Goal: Obtain resource: Obtain resource

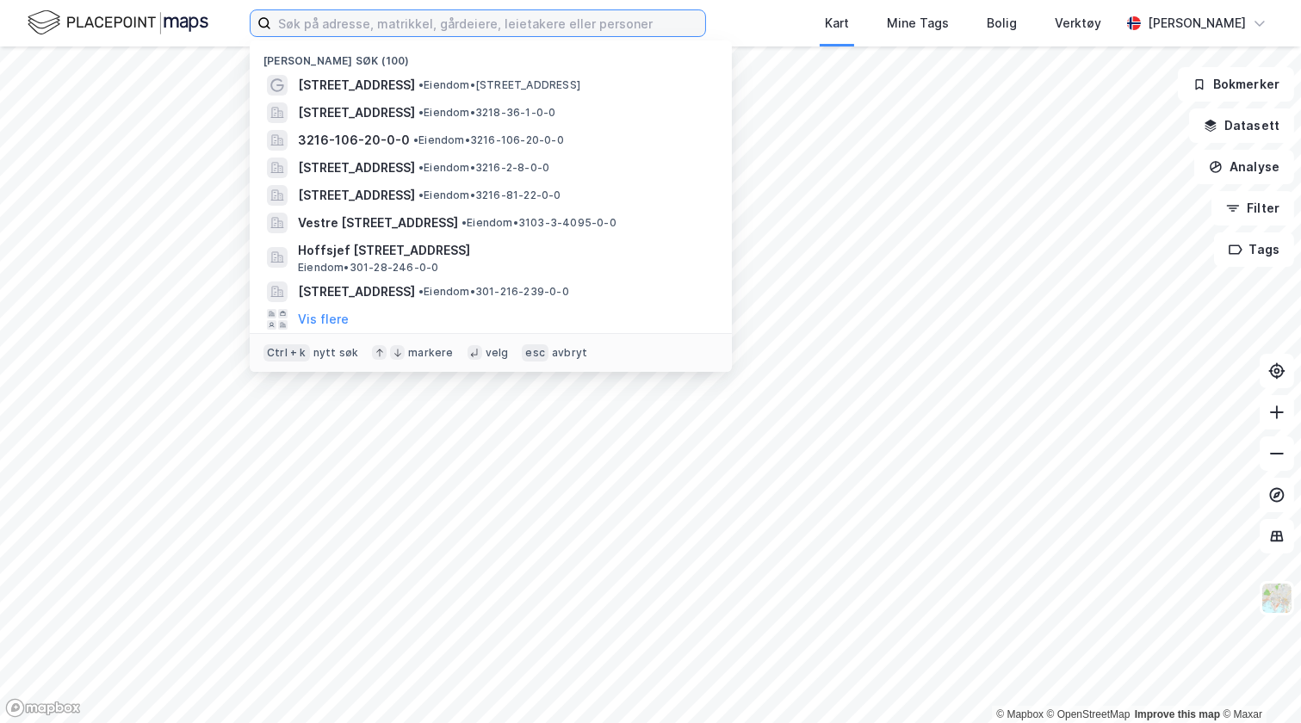
click at [286, 25] on input at bounding box center [488, 23] width 434 height 26
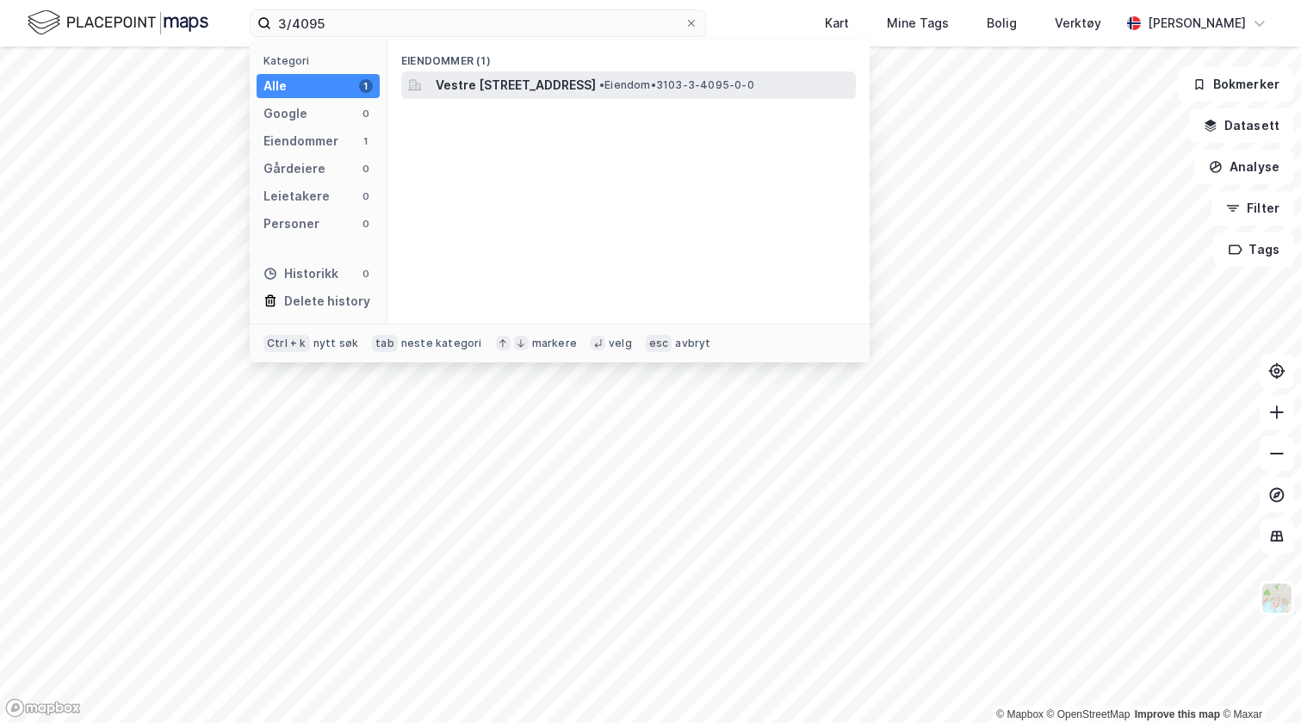
click at [481, 84] on span "Vestre [STREET_ADDRESS]" at bounding box center [516, 85] width 160 height 21
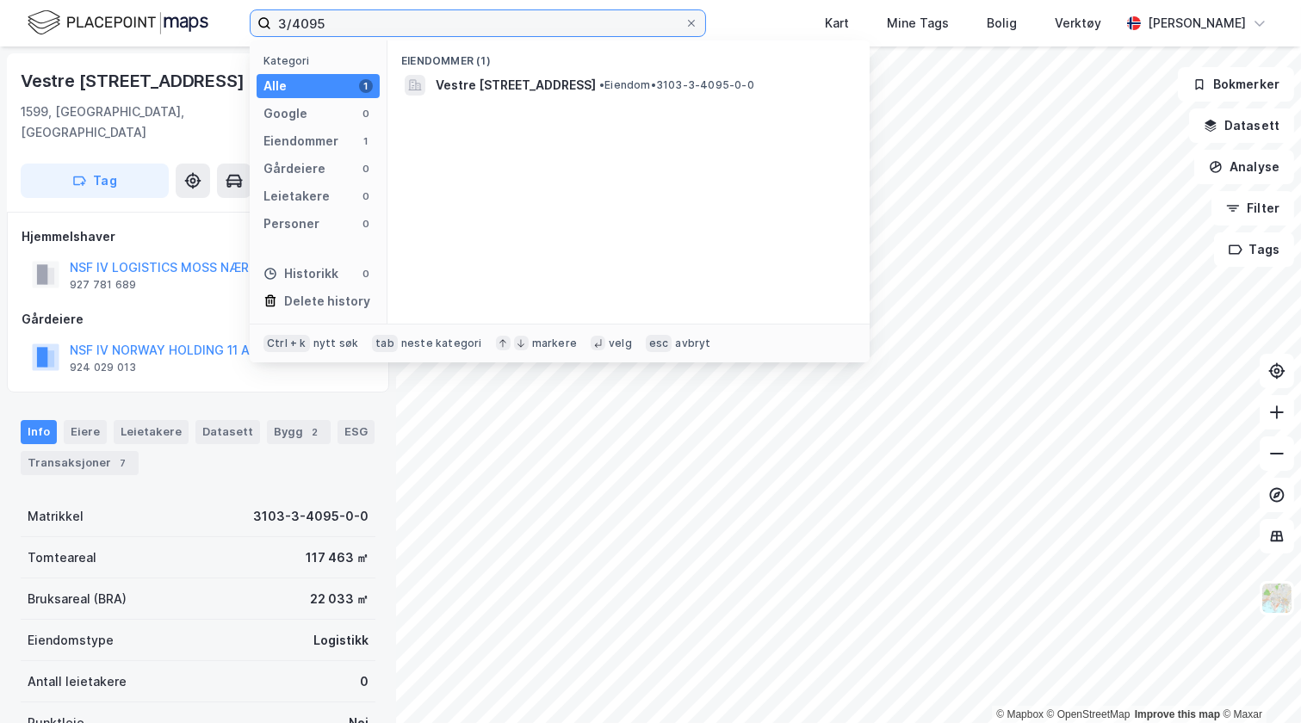
drag, startPoint x: 321, startPoint y: 29, endPoint x: 190, endPoint y: 5, distance: 133.1
click at [190, 5] on div "3/4095 Kategori Alle 1 Google 0 Eiendommer 1 Gårdeiere 0 Leietakere 0 Personer …" at bounding box center [650, 23] width 1301 height 46
type input "81/22 vestby"
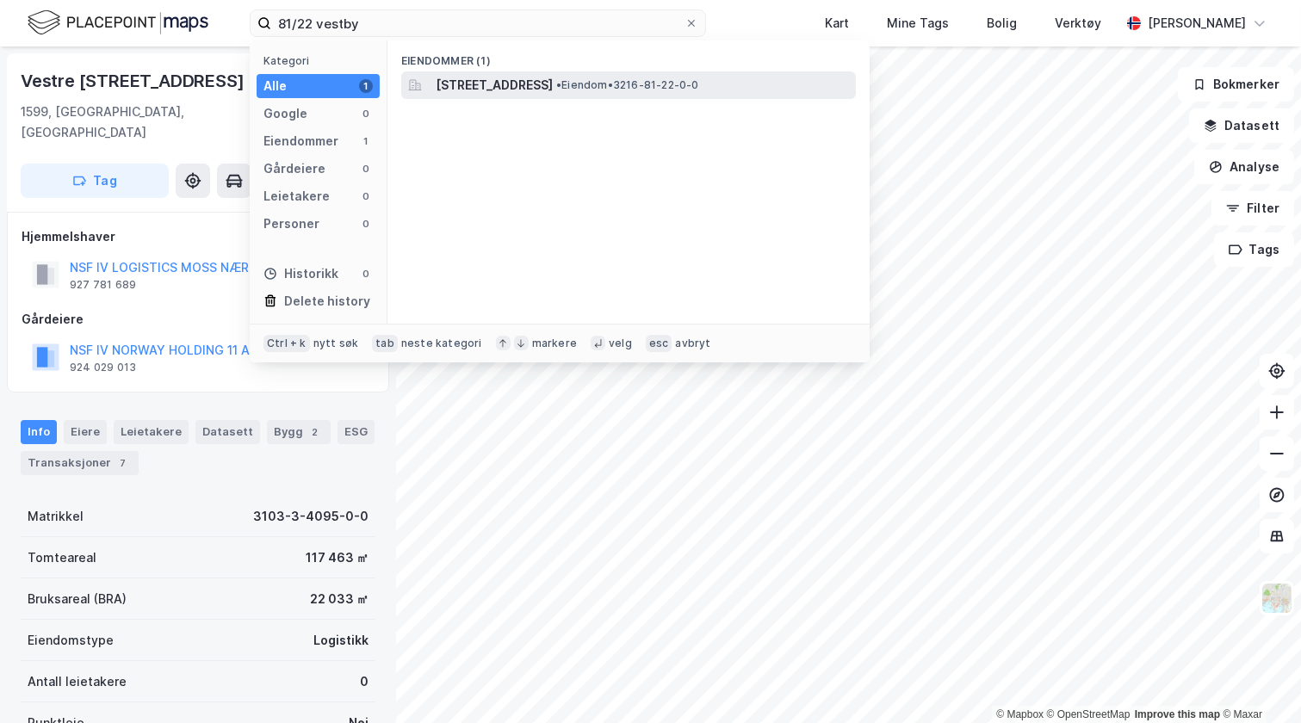
click at [495, 83] on span "[STREET_ADDRESS]" at bounding box center [494, 85] width 117 height 21
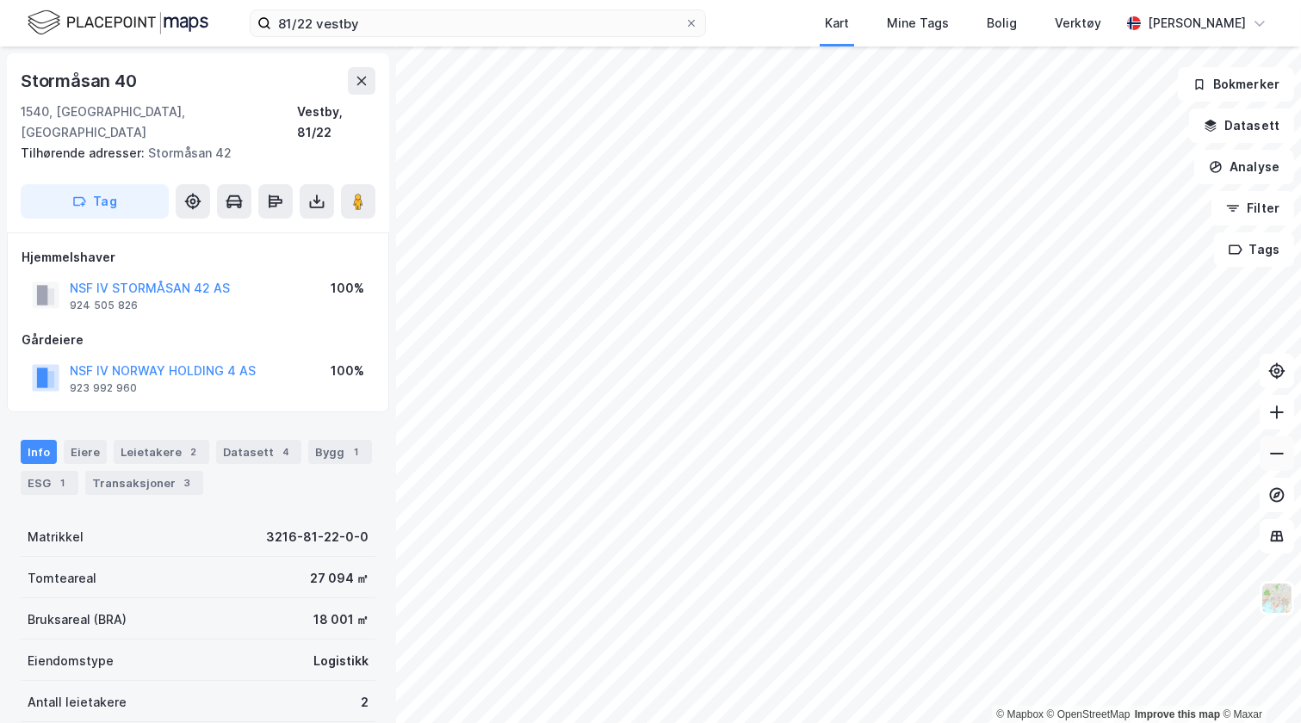
click at [666, 271] on button at bounding box center [1277, 454] width 34 height 34
click at [666, 271] on icon at bounding box center [1276, 412] width 17 height 17
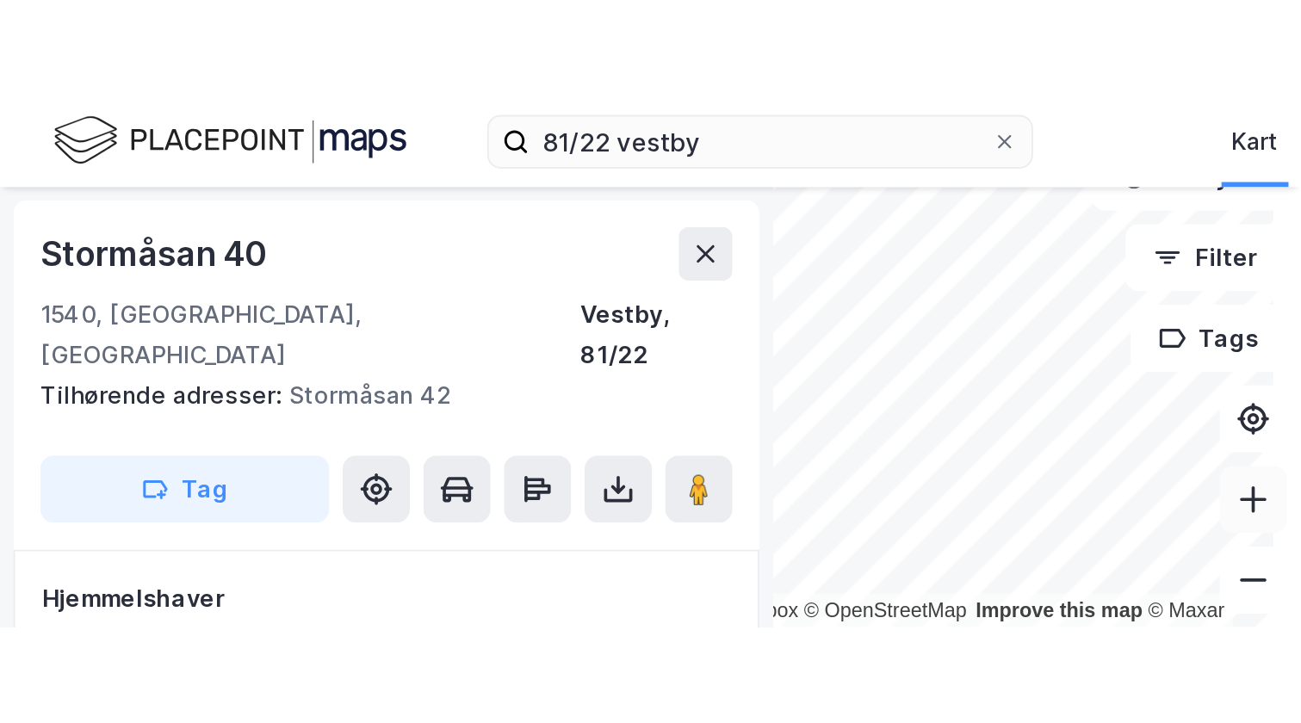
scroll to position [198, 0]
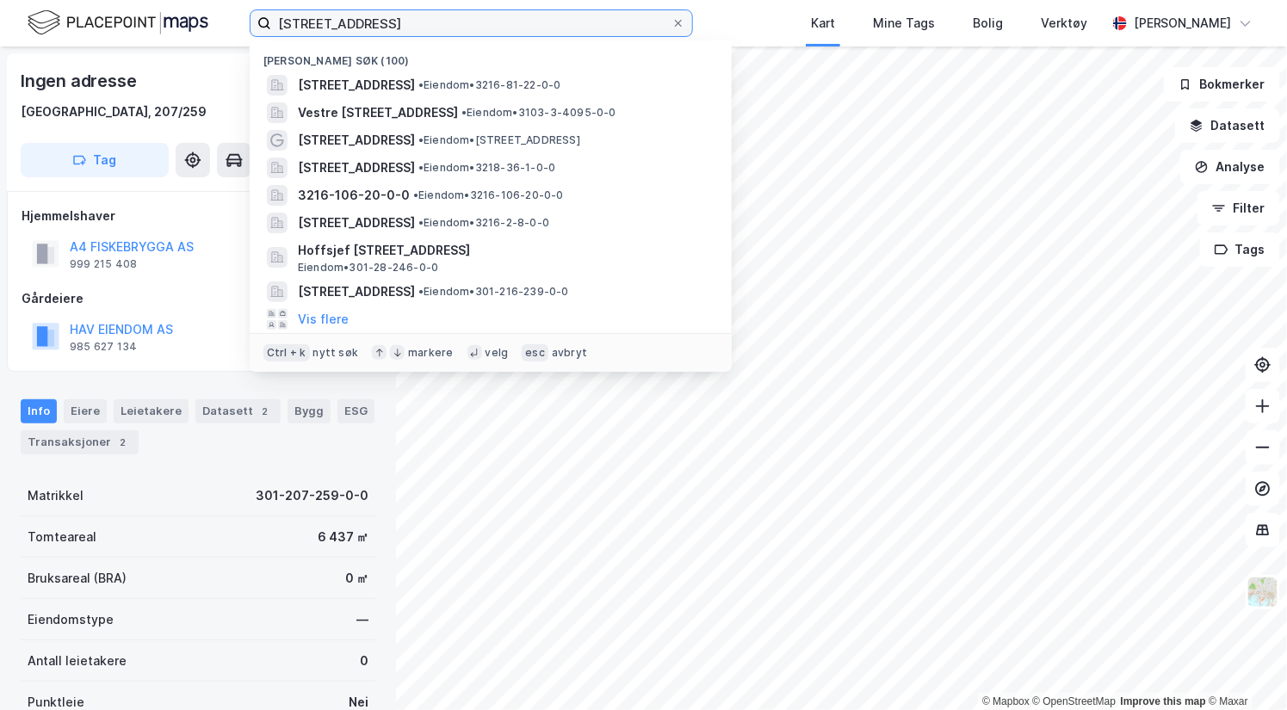
drag, startPoint x: 373, startPoint y: 19, endPoint x: 211, endPoint y: 28, distance: 162.1
click at [211, 28] on div "skippergata 3 Nylige søk (100) Stormåsan 40, 1540, VESTBY, VESTBY • Eiendom • 3…" at bounding box center [643, 23] width 1287 height 46
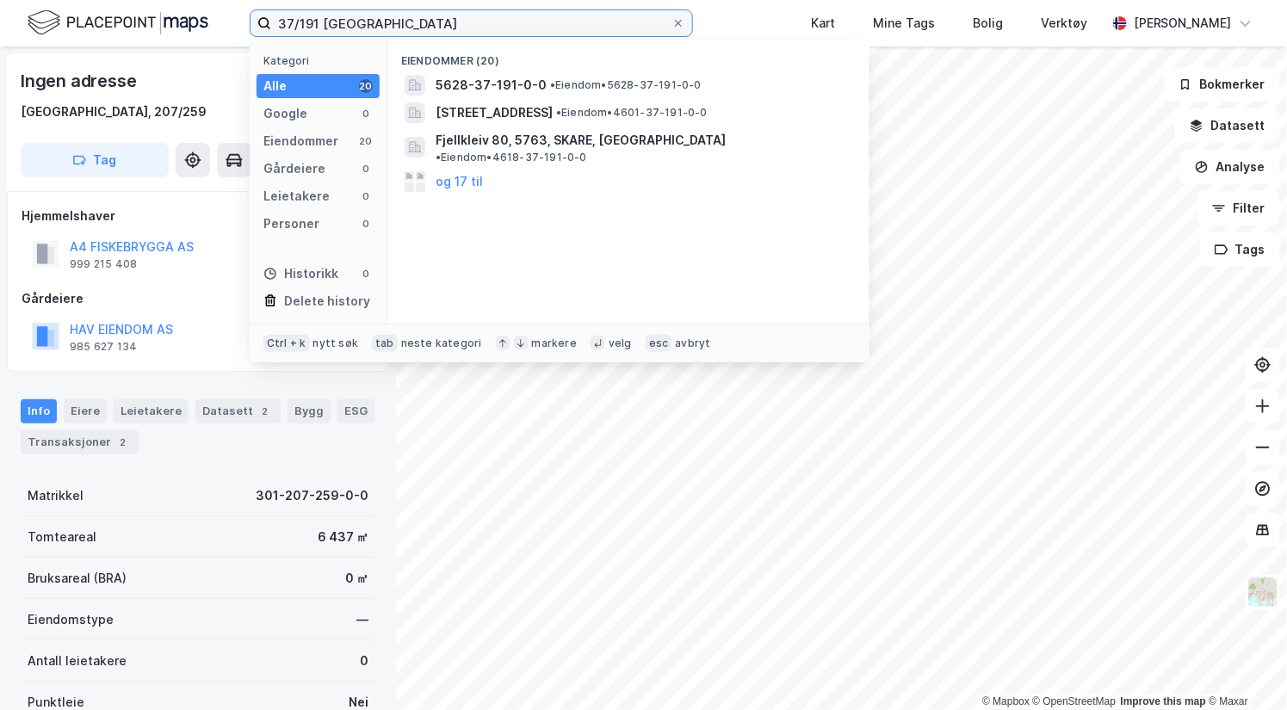
type input "37/191 oslo"
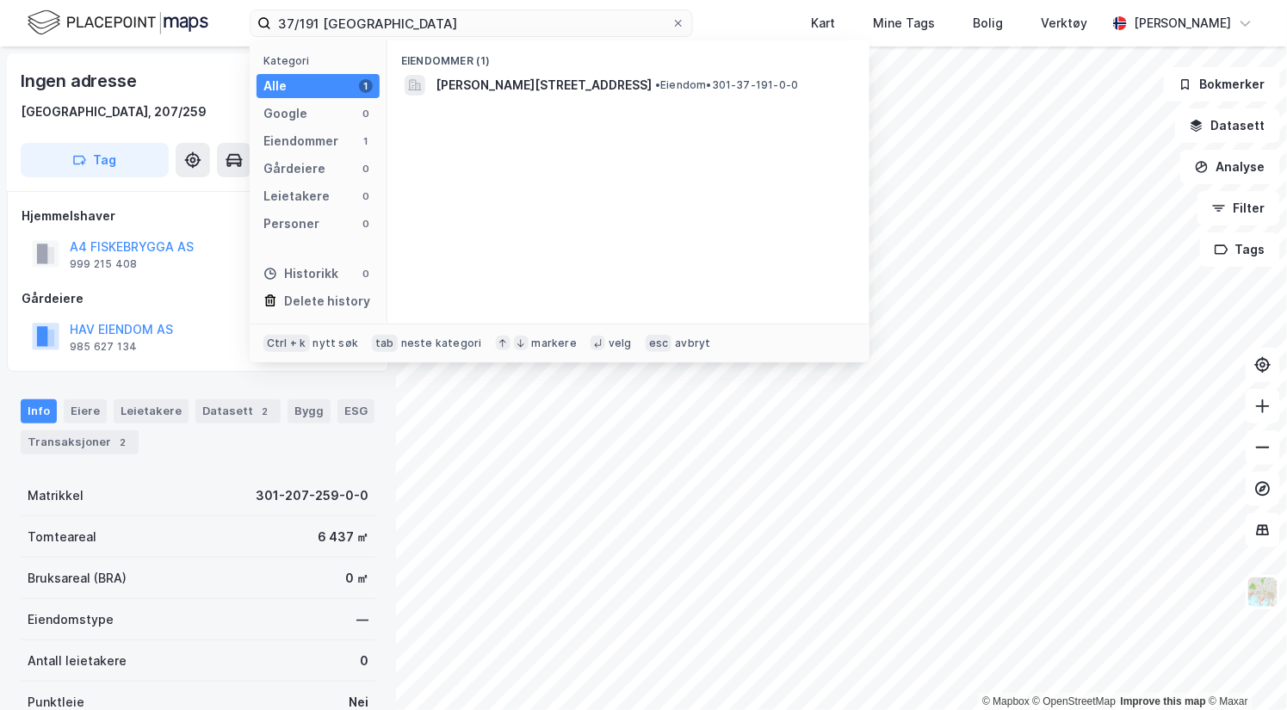
click at [488, 87] on span "Thaulows vei 25, 0369, OSLO, OSLO" at bounding box center [544, 85] width 216 height 21
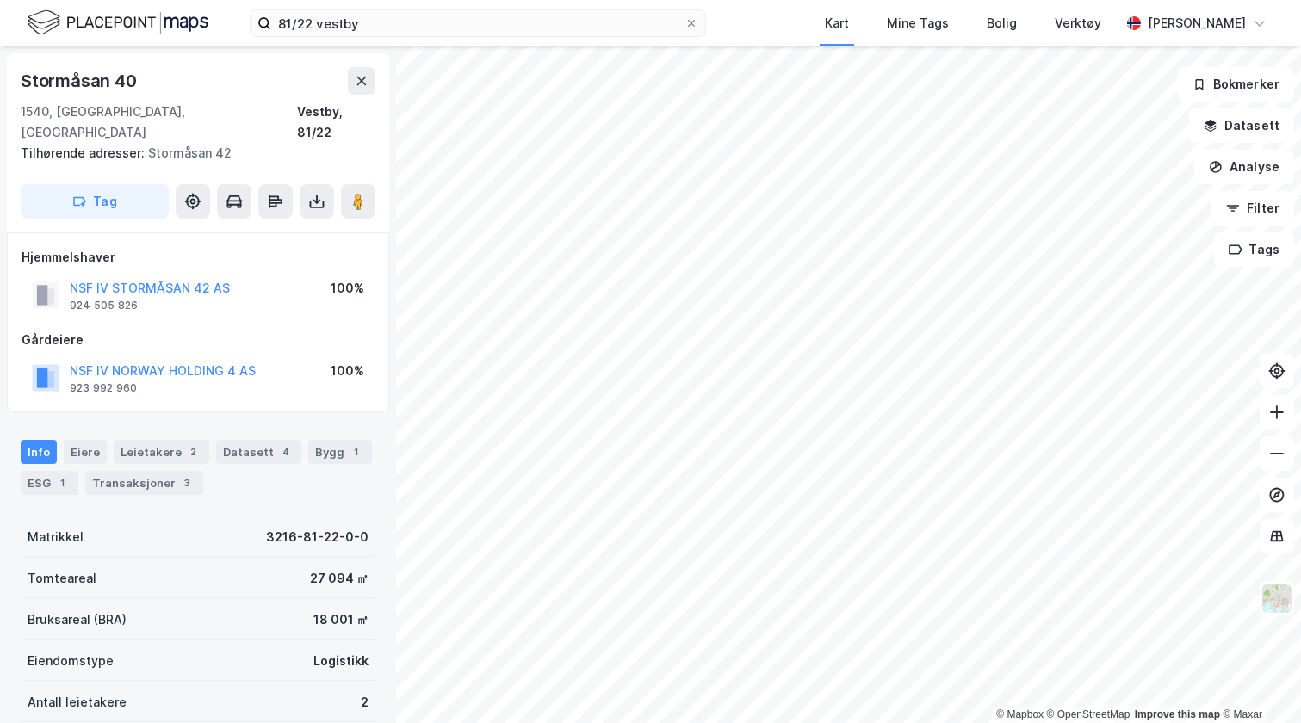
scroll to position [198, 0]
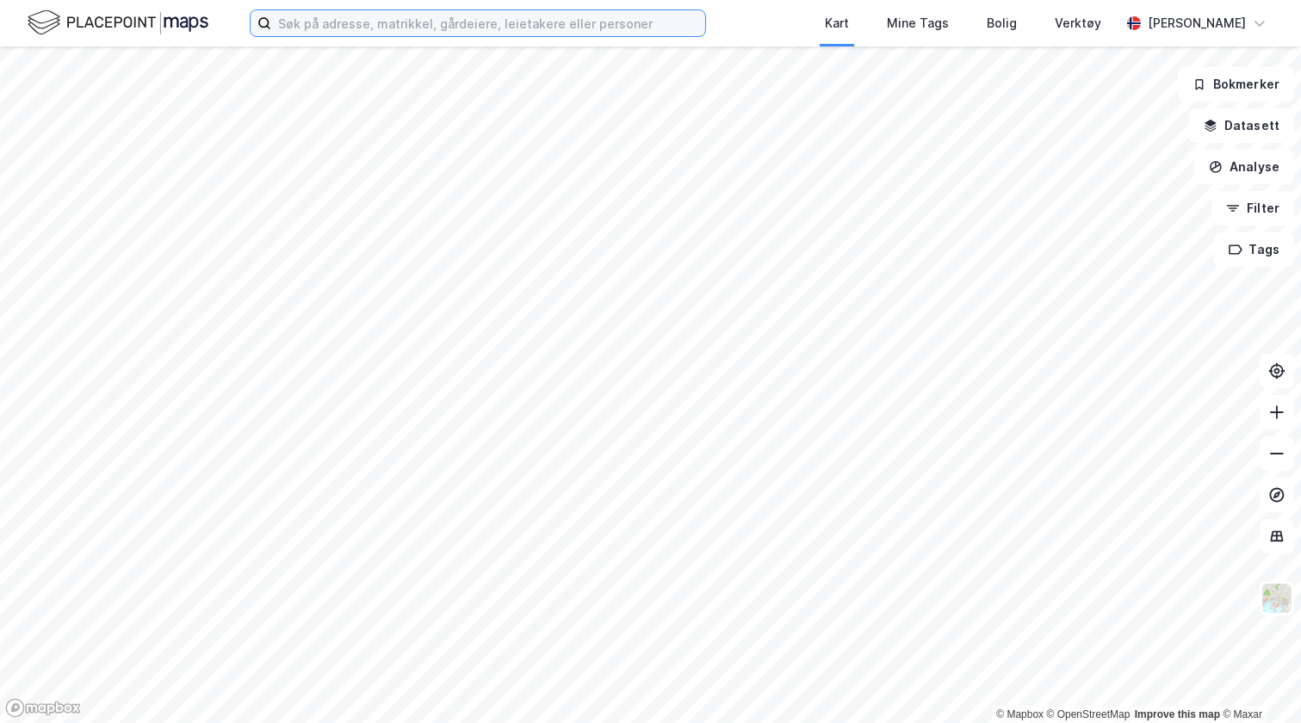
click at [425, 10] on input at bounding box center [488, 23] width 434 height 26
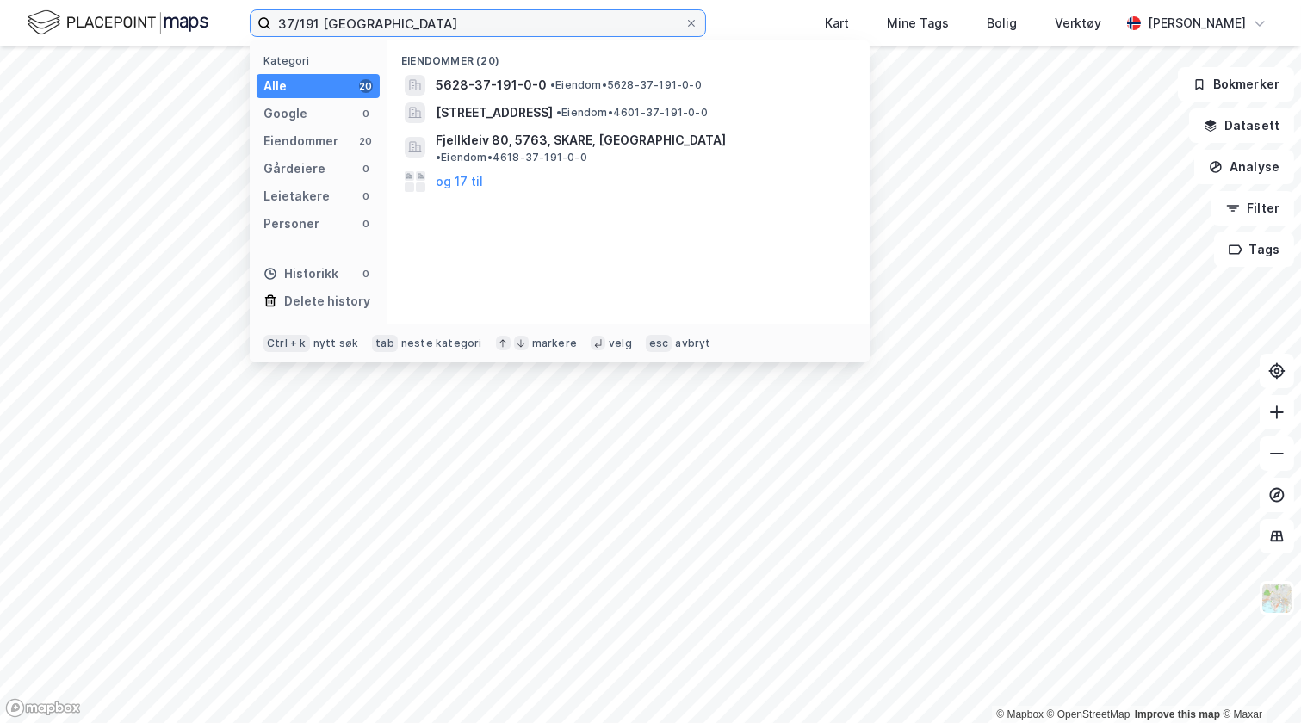
type input "37/191 oslo"
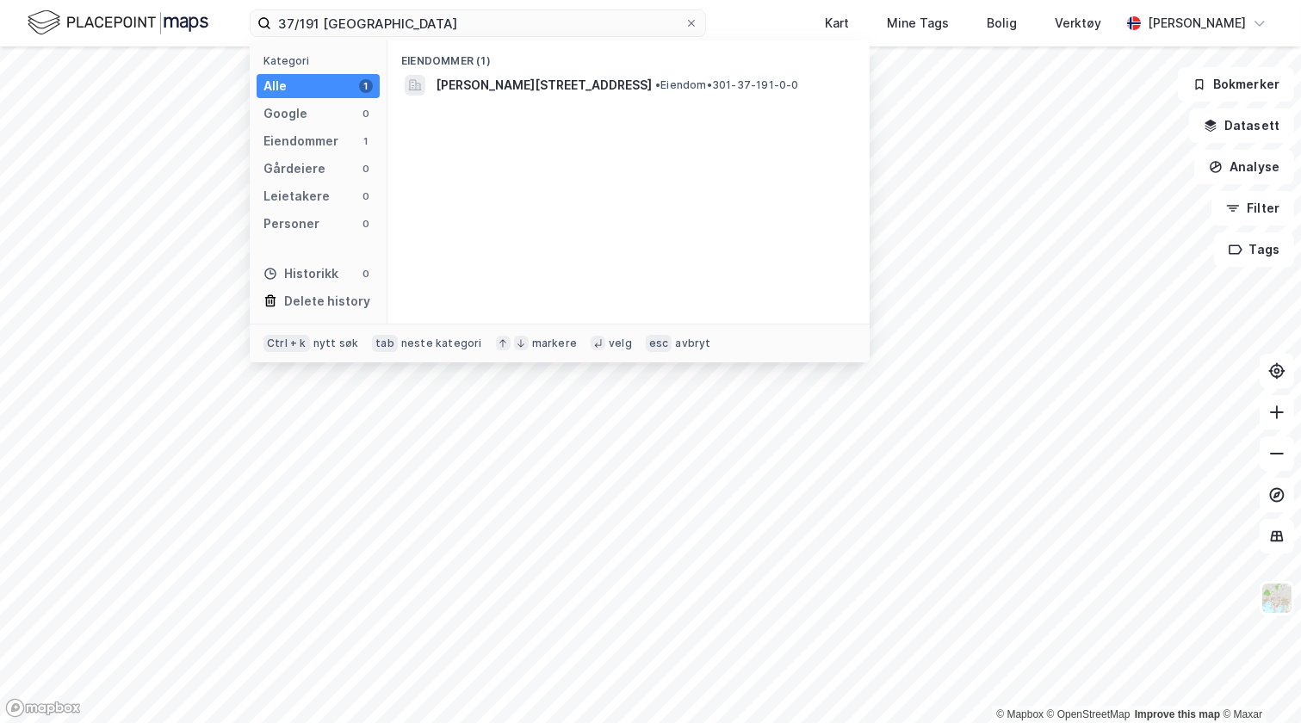
click at [522, 91] on span "Thaulows vei 25, 0369, OSLO, OSLO" at bounding box center [544, 85] width 216 height 21
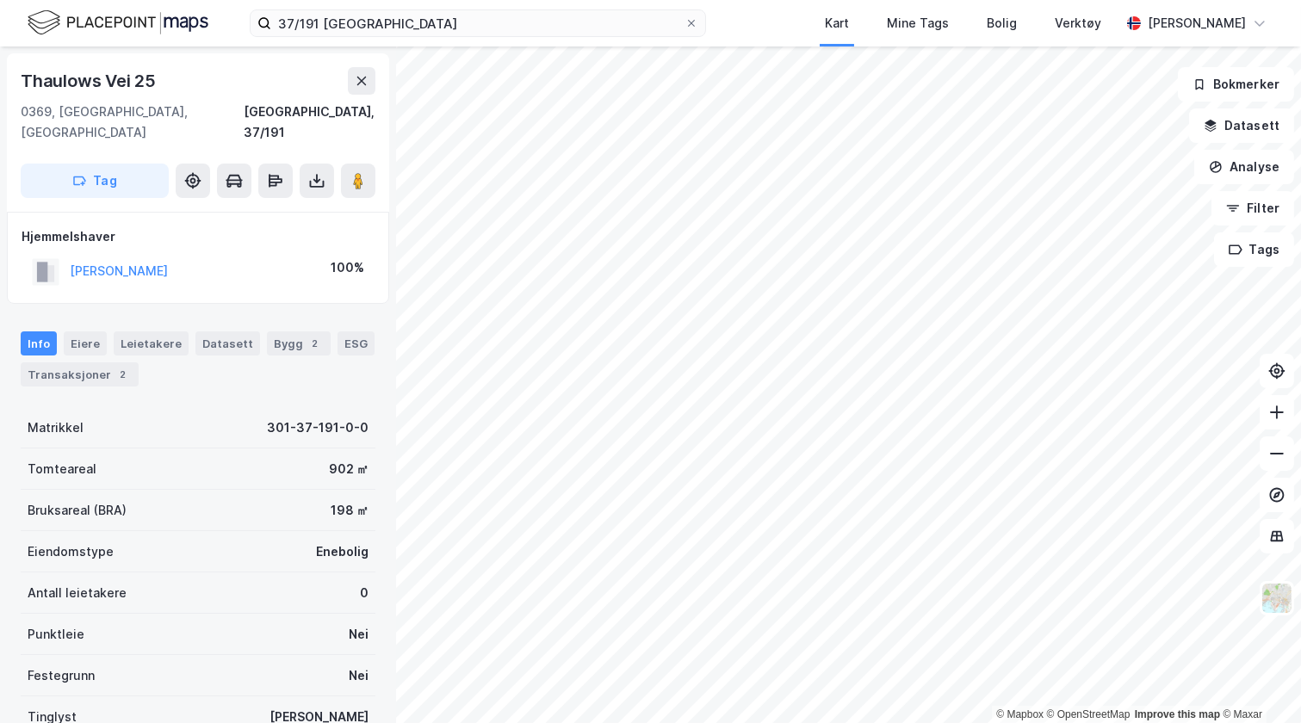
click at [310, 181] on icon at bounding box center [317, 184] width 15 height 7
click at [251, 201] on div "Last ned grunnbok" at bounding box center [242, 215] width 183 height 28
click at [317, 169] on button at bounding box center [317, 181] width 34 height 34
click at [262, 208] on div "Last ned grunnbok" at bounding box center [232, 215] width 100 height 14
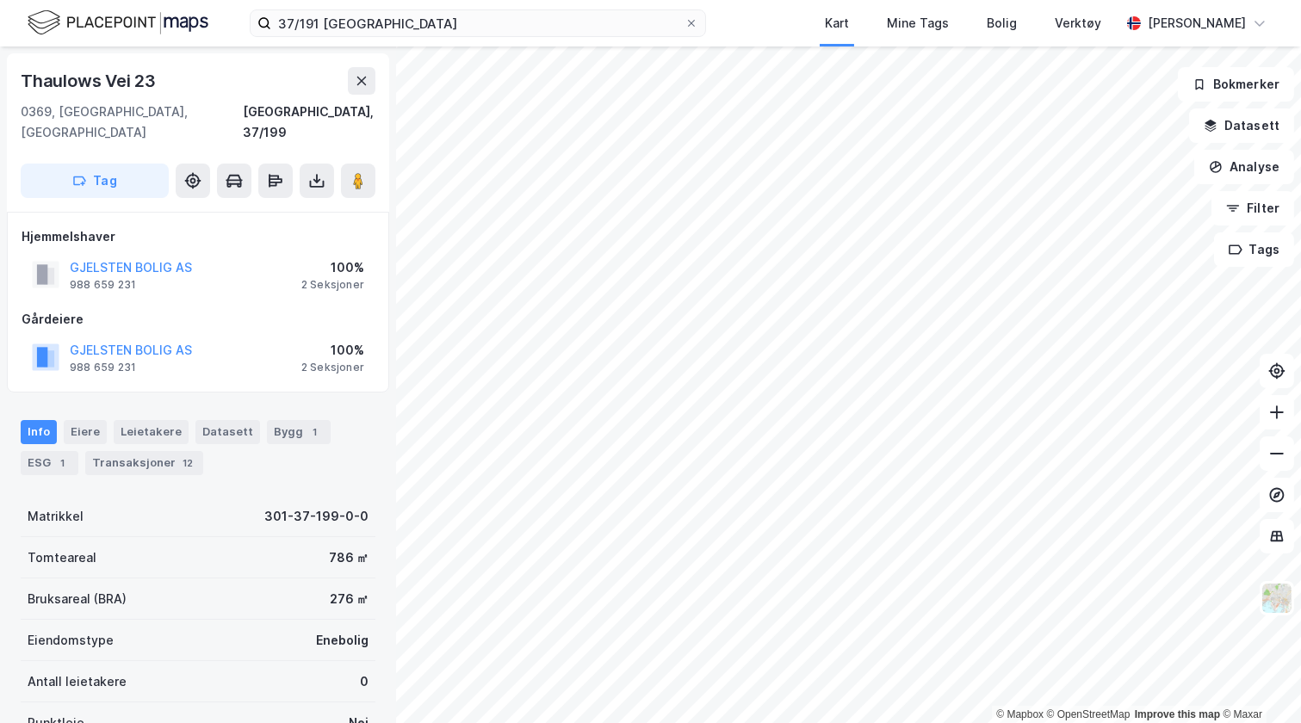
click at [320, 164] on button at bounding box center [317, 181] width 34 height 34
click at [254, 208] on div "Last ned grunnbok" at bounding box center [232, 215] width 100 height 14
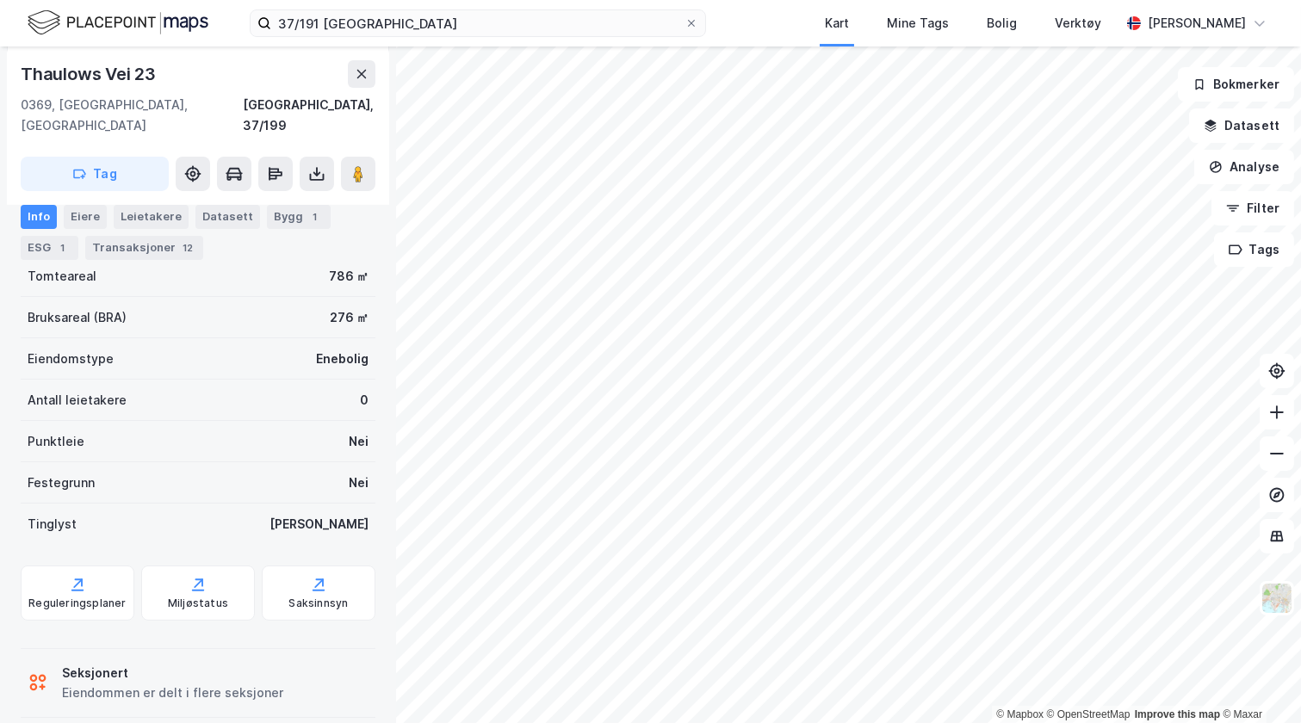
click at [166, 683] on div "Eiendommen er delt i flere seksjoner" at bounding box center [172, 693] width 221 height 21
click at [79, 201] on div "Info Eiere Leietakere Datasett Bygg 1 ESG 1 Transaksjoner 12" at bounding box center [198, 225] width 396 height 83
click at [79, 212] on div "Eiere" at bounding box center [85, 217] width 43 height 24
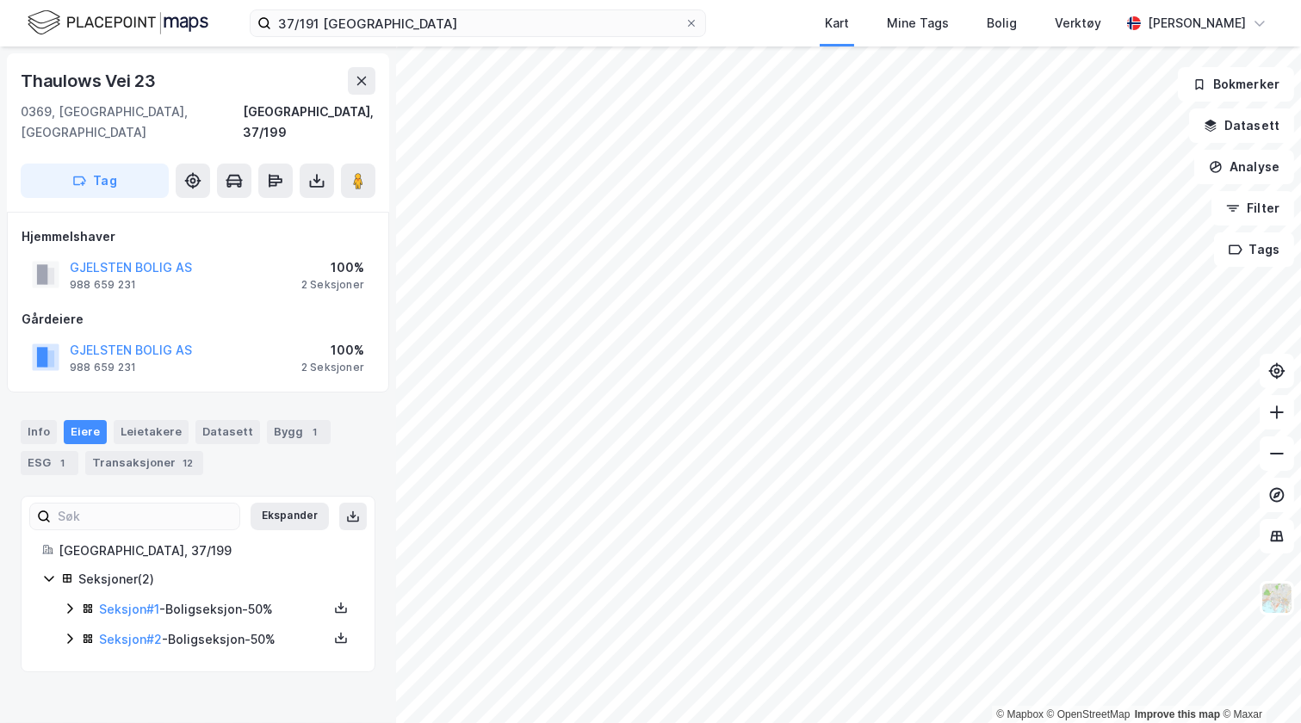
click at [119, 602] on link "Seksjon # 1" at bounding box center [129, 609] width 60 height 15
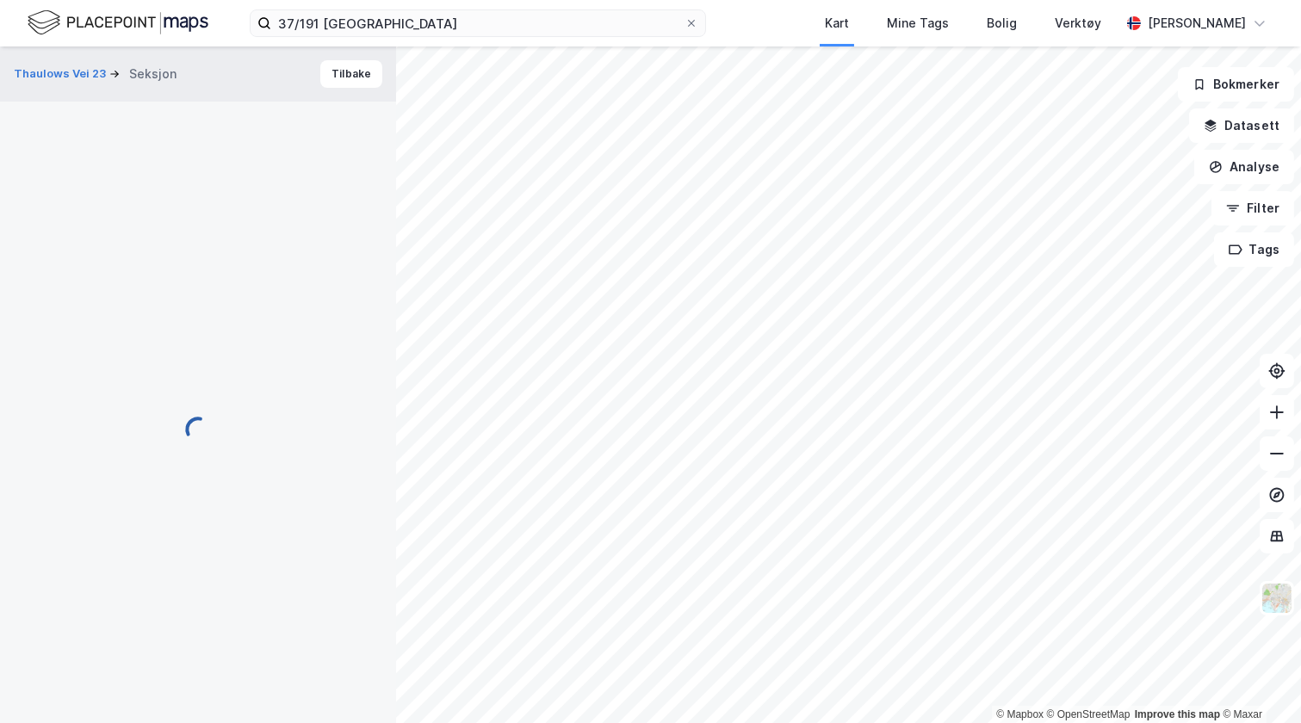
scroll to position [228, 0]
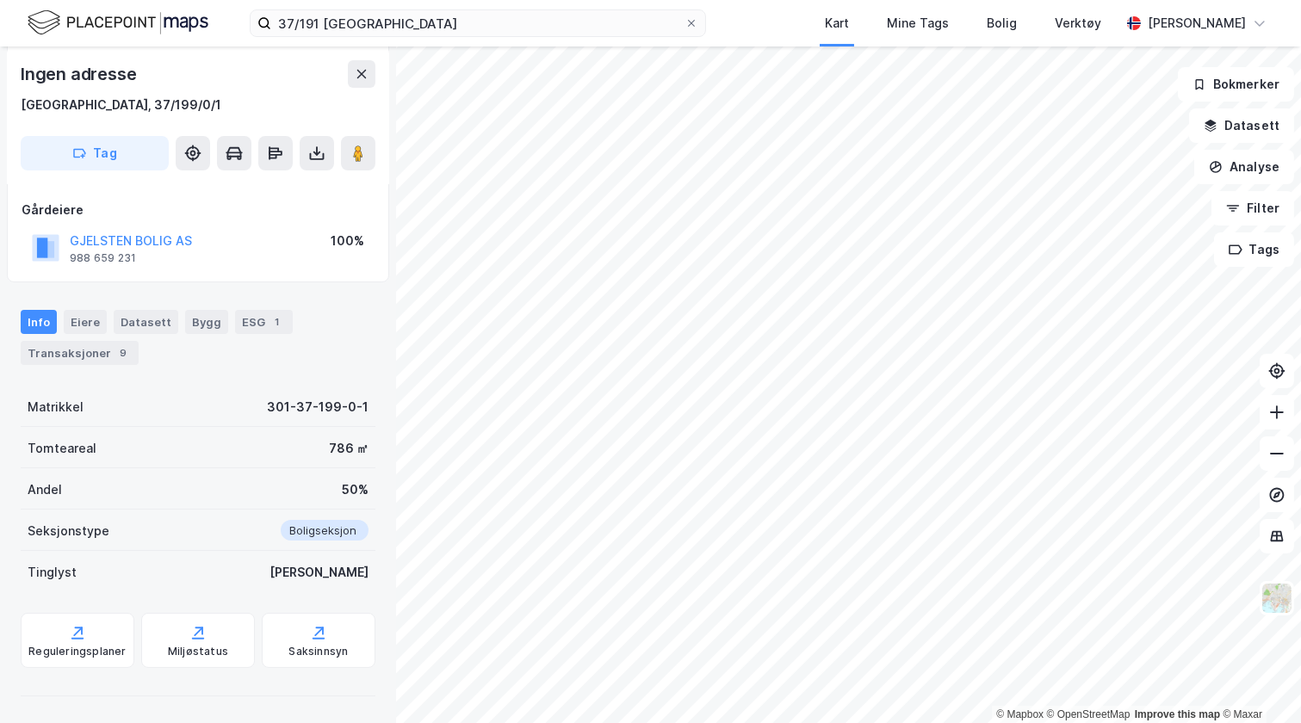
click at [315, 161] on icon at bounding box center [316, 153] width 17 height 17
click at [251, 196] on div "Last ned grunnbok" at bounding box center [242, 188] width 183 height 28
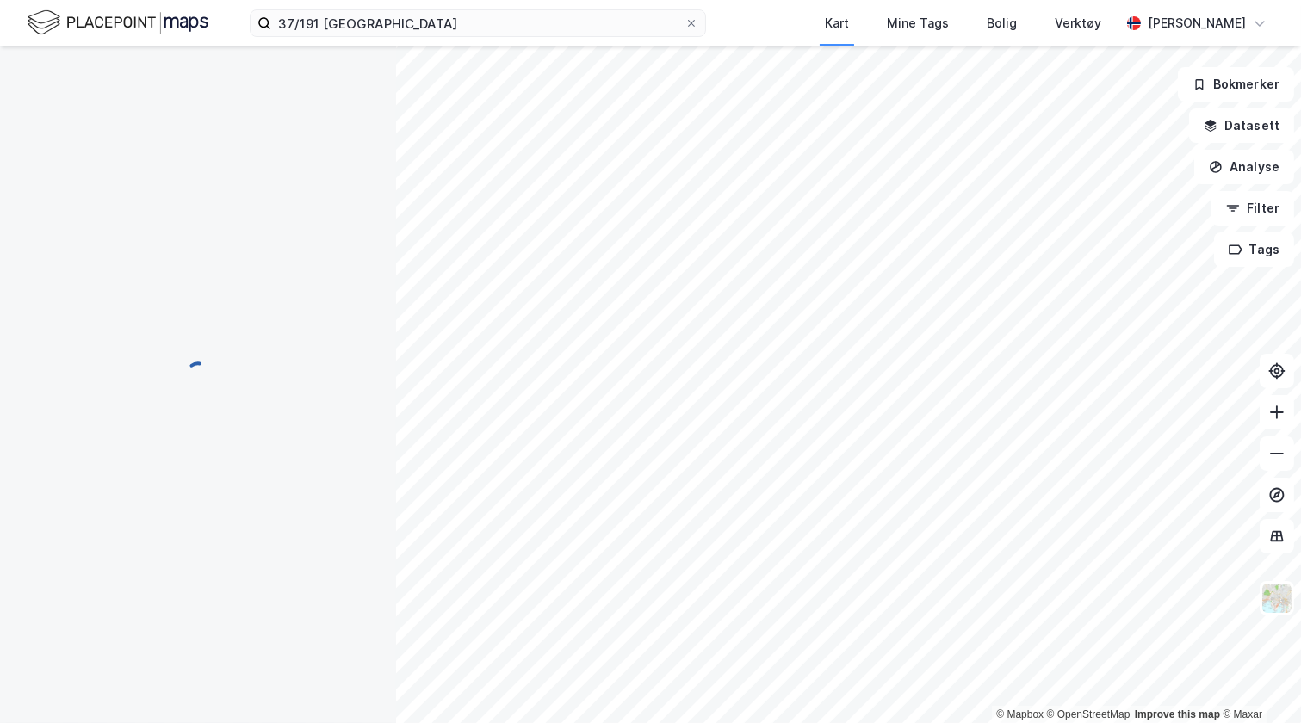
scroll to position [213, 0]
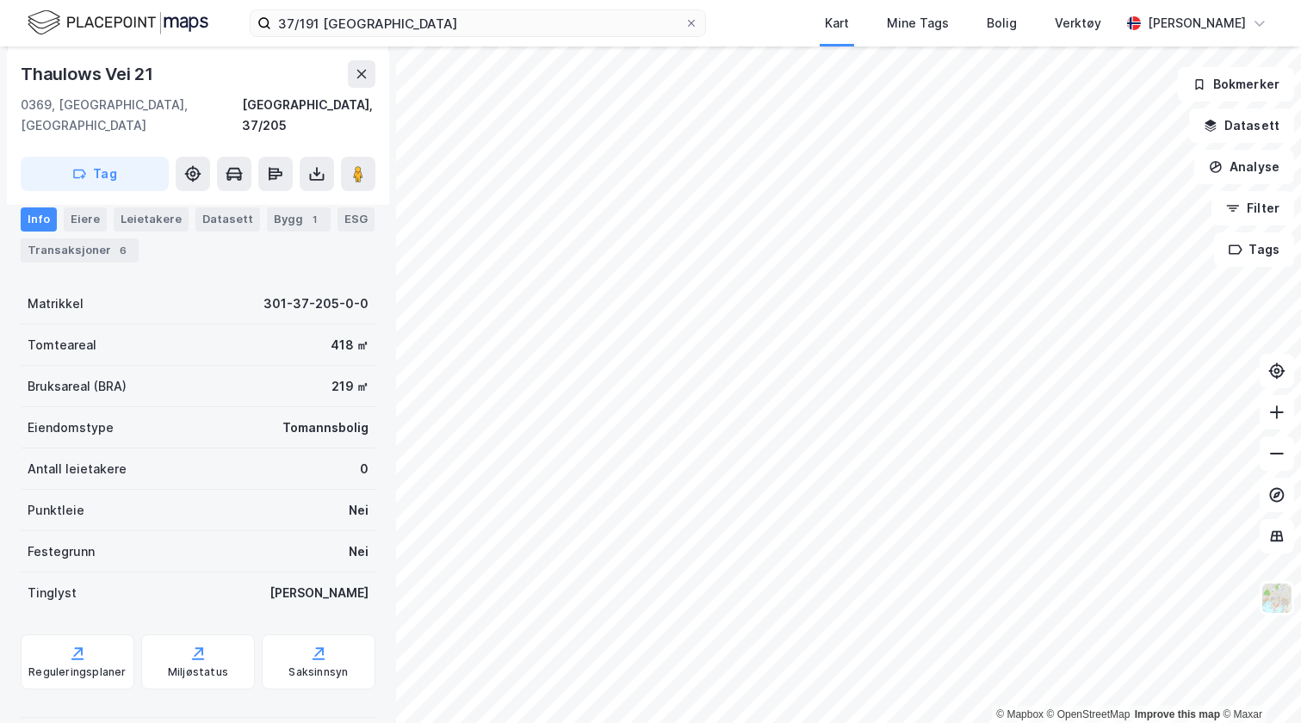
click at [307, 157] on button at bounding box center [317, 174] width 34 height 34
click at [264, 195] on div "Last ned grunnbok" at bounding box center [242, 209] width 183 height 28
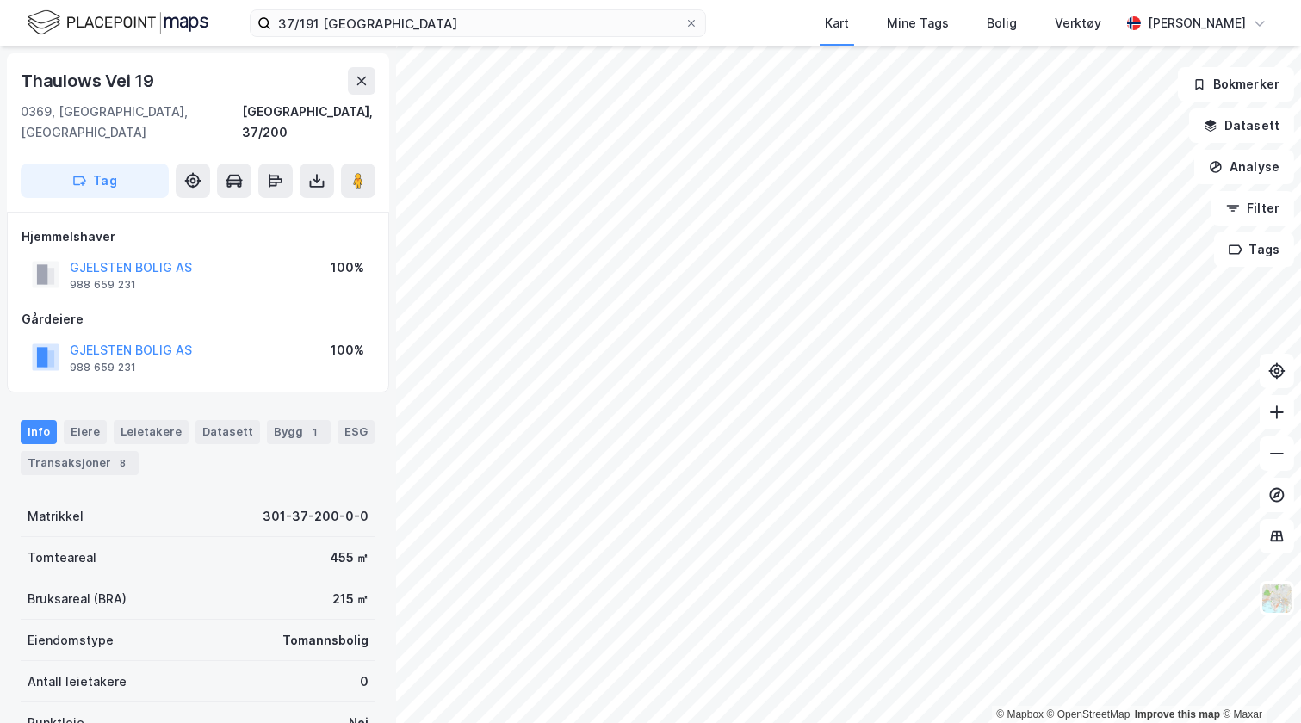
scroll to position [213, 0]
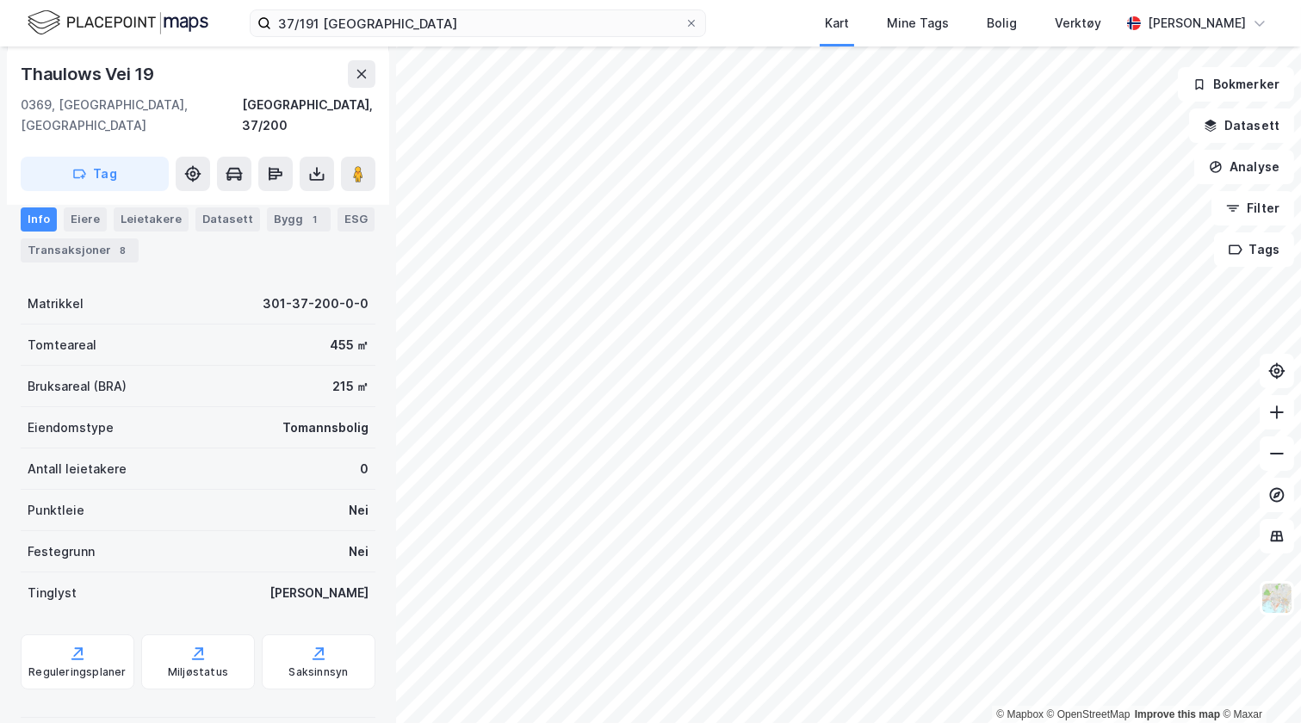
click at [319, 157] on button at bounding box center [317, 174] width 34 height 34
click at [259, 201] on div "Last ned grunnbok" at bounding box center [232, 208] width 100 height 14
